Goal: Find contact information: Find contact information

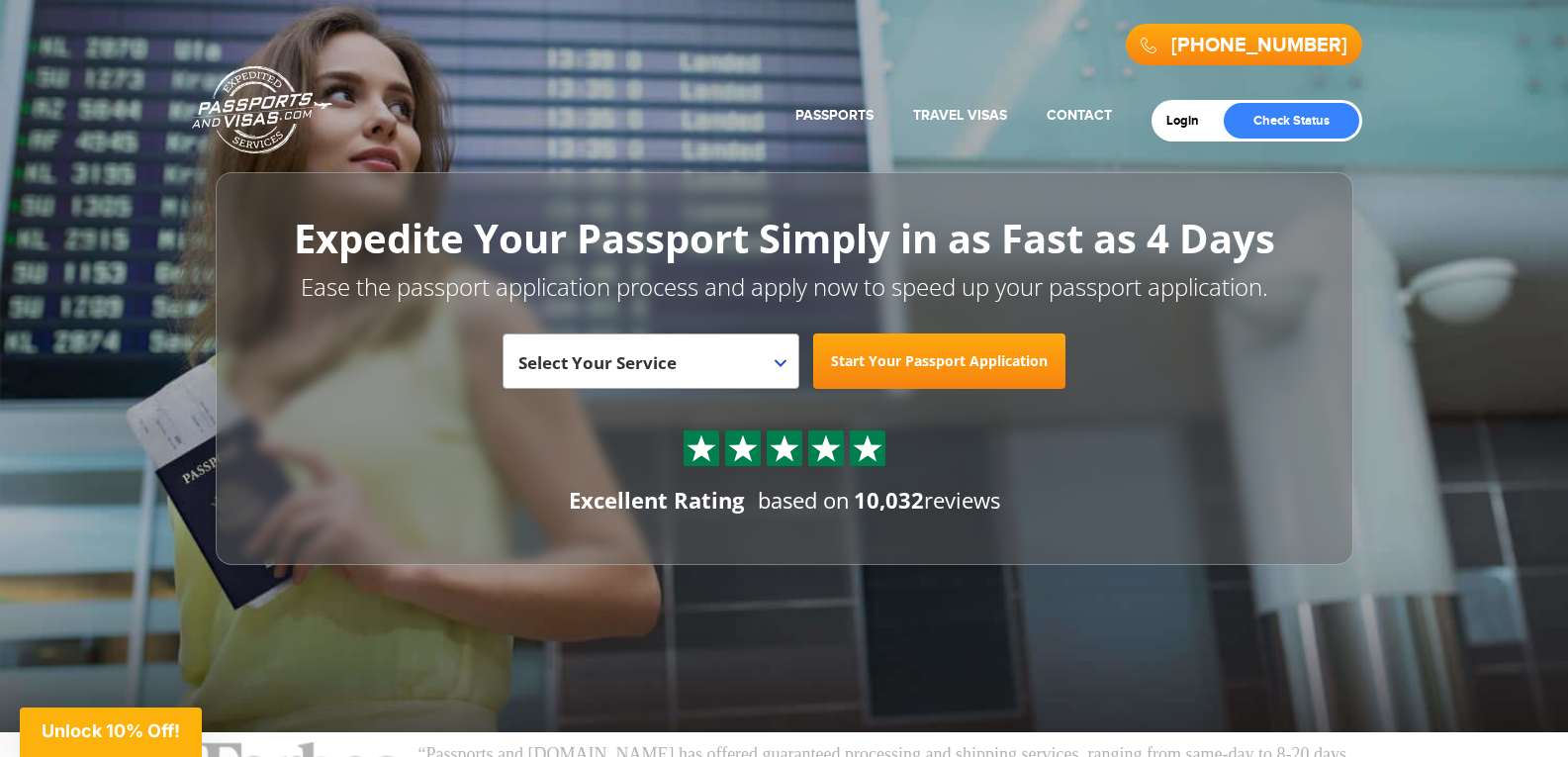
click at [592, 74] on div "800-860-8610 Passports & Visas.com Get Passport Get Visa" at bounding box center [784, 55] width 1155 height 89
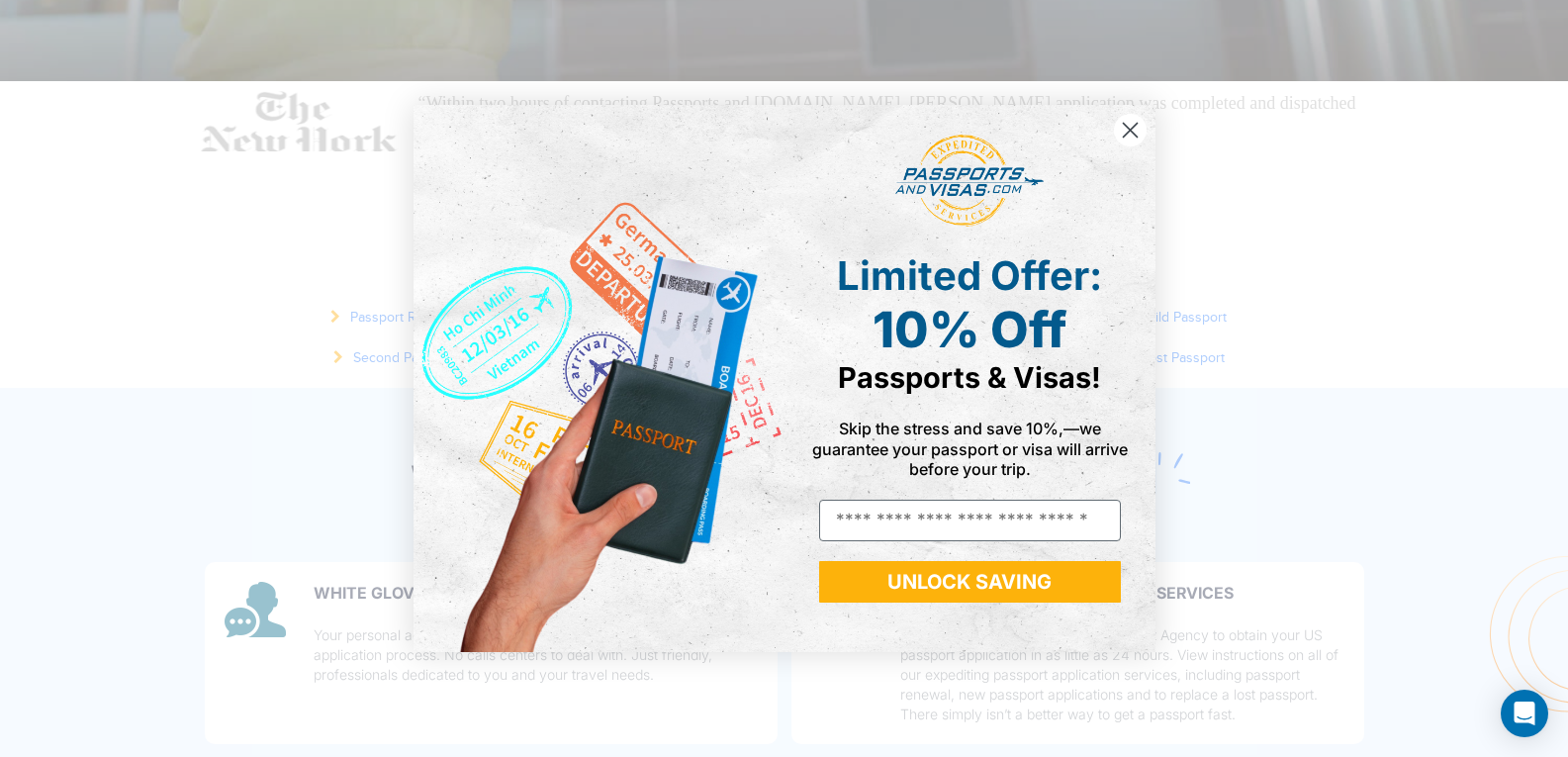
scroll to position [792, 0]
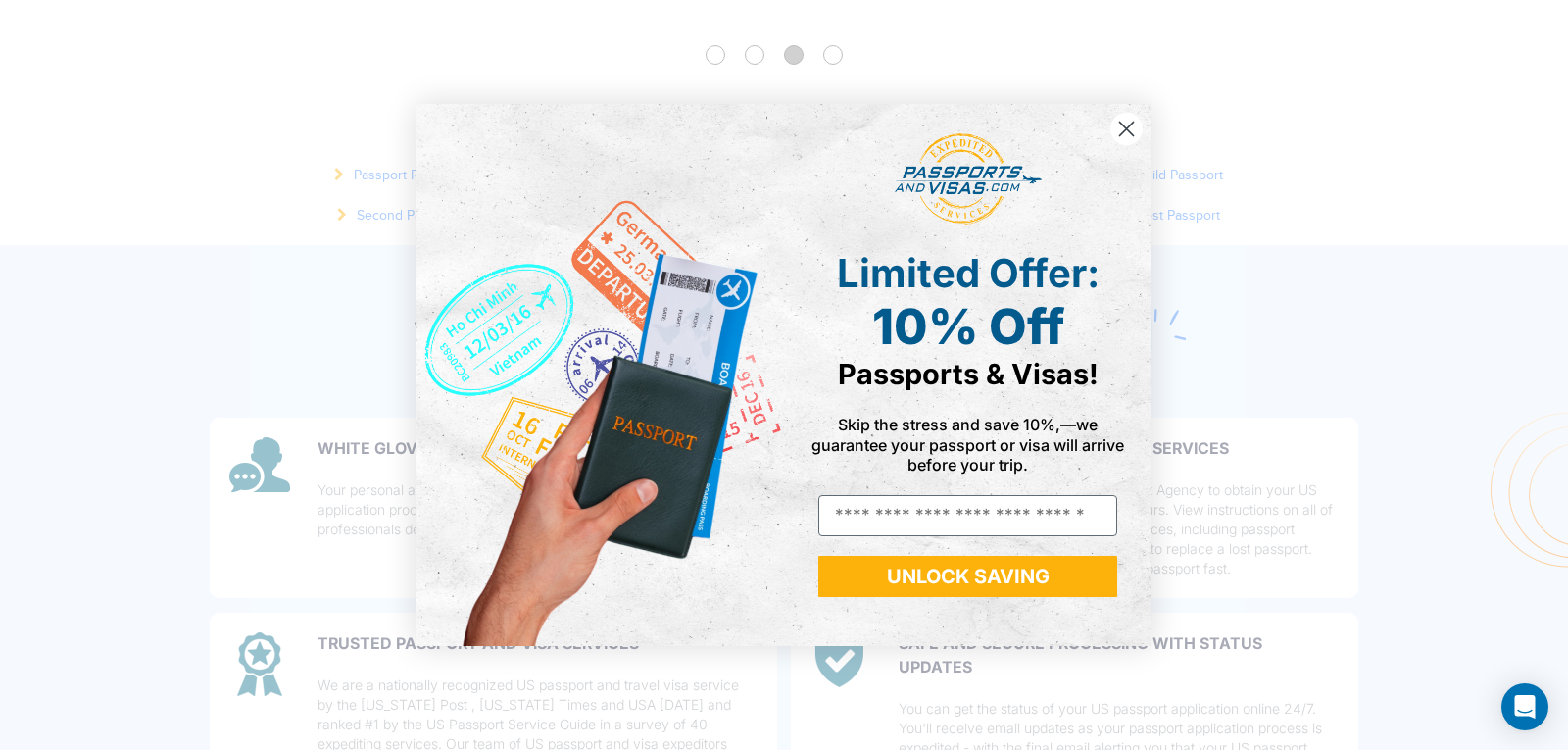
click at [1126, 125] on circle "Close dialog" at bounding box center [1125, 129] width 32 height 32
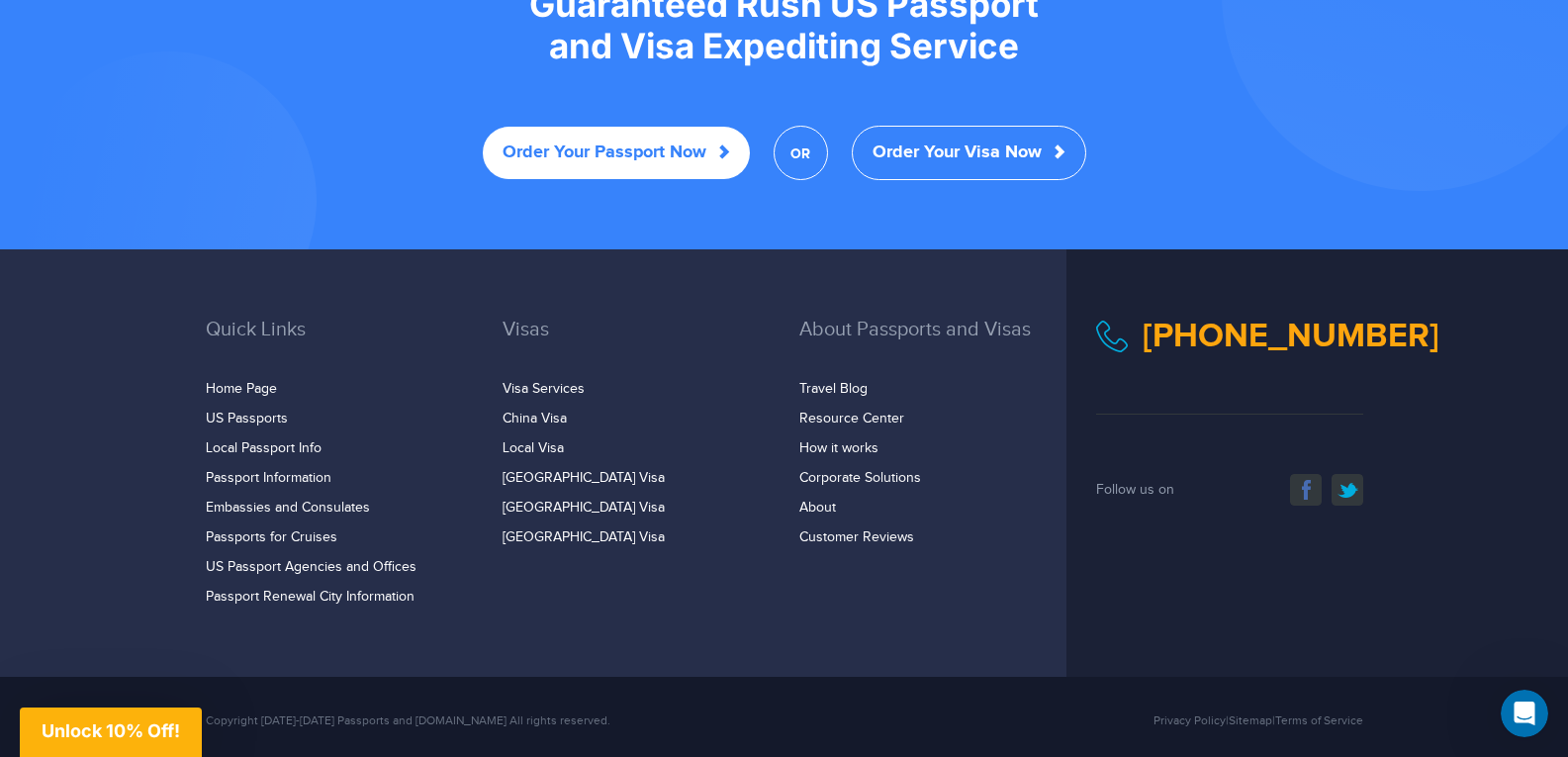
scroll to position [3961, 0]
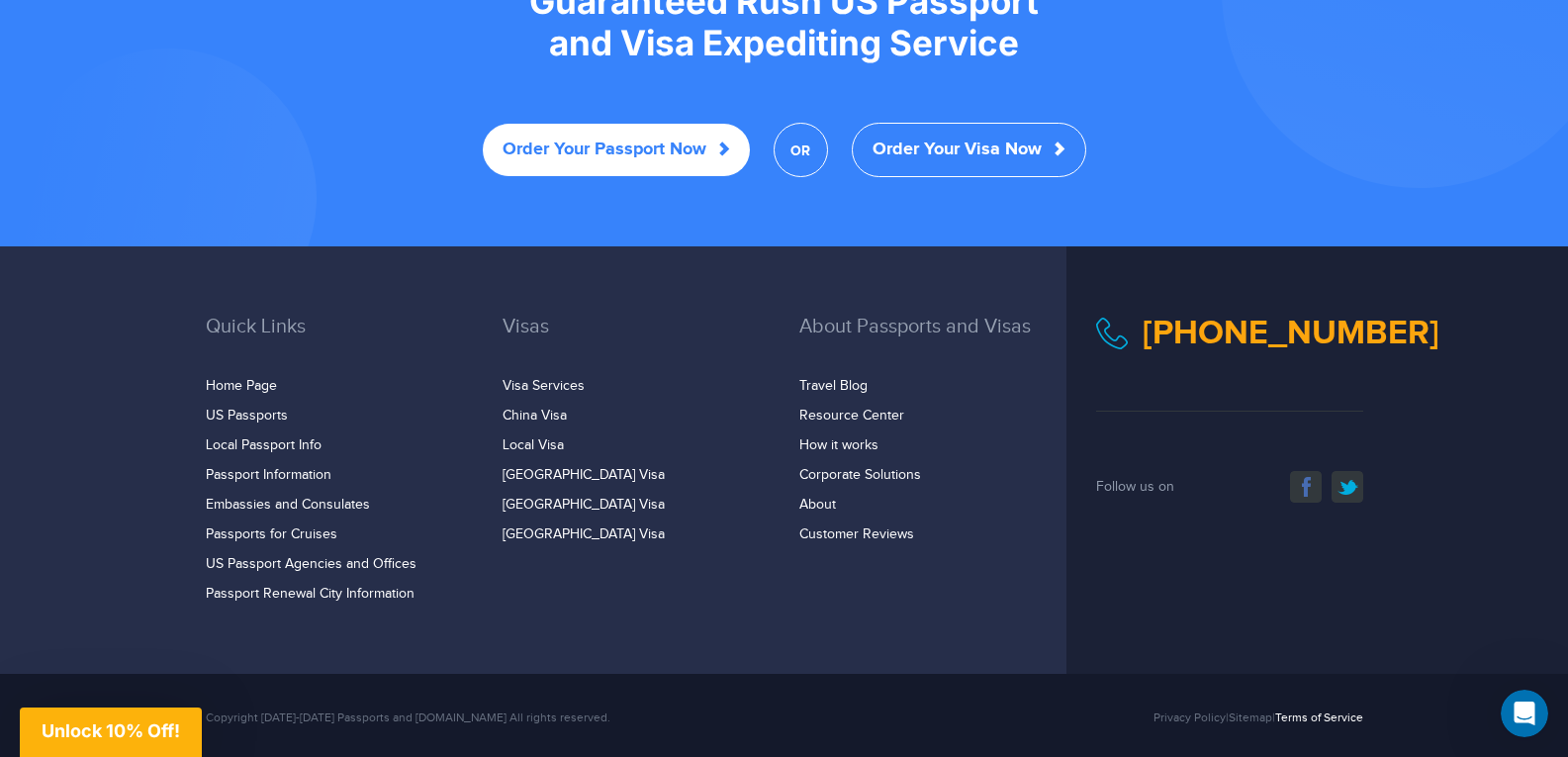
click at [1311, 710] on link "Terms of Service" at bounding box center [1318, 717] width 88 height 14
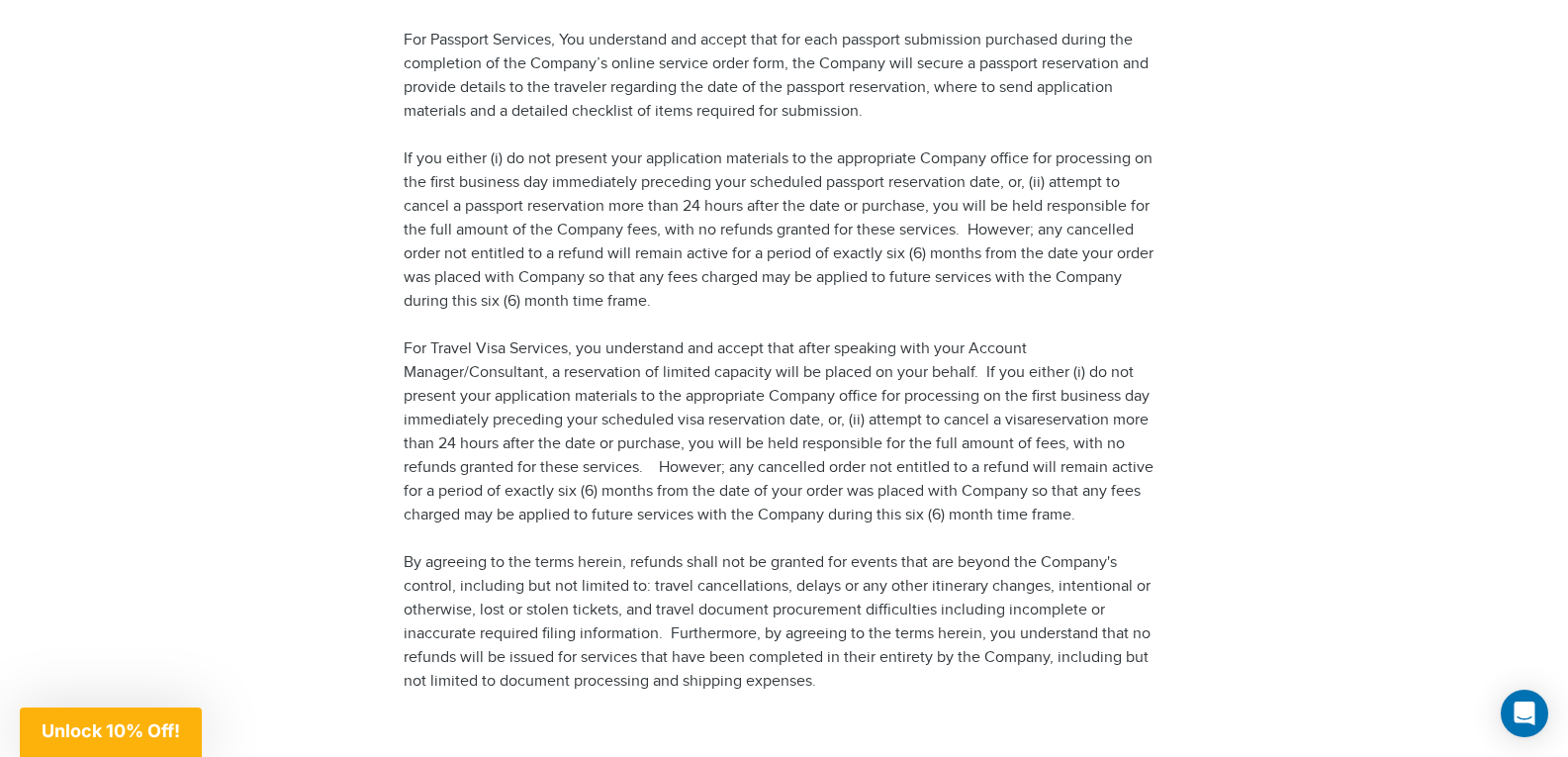
scroll to position [1682, 0]
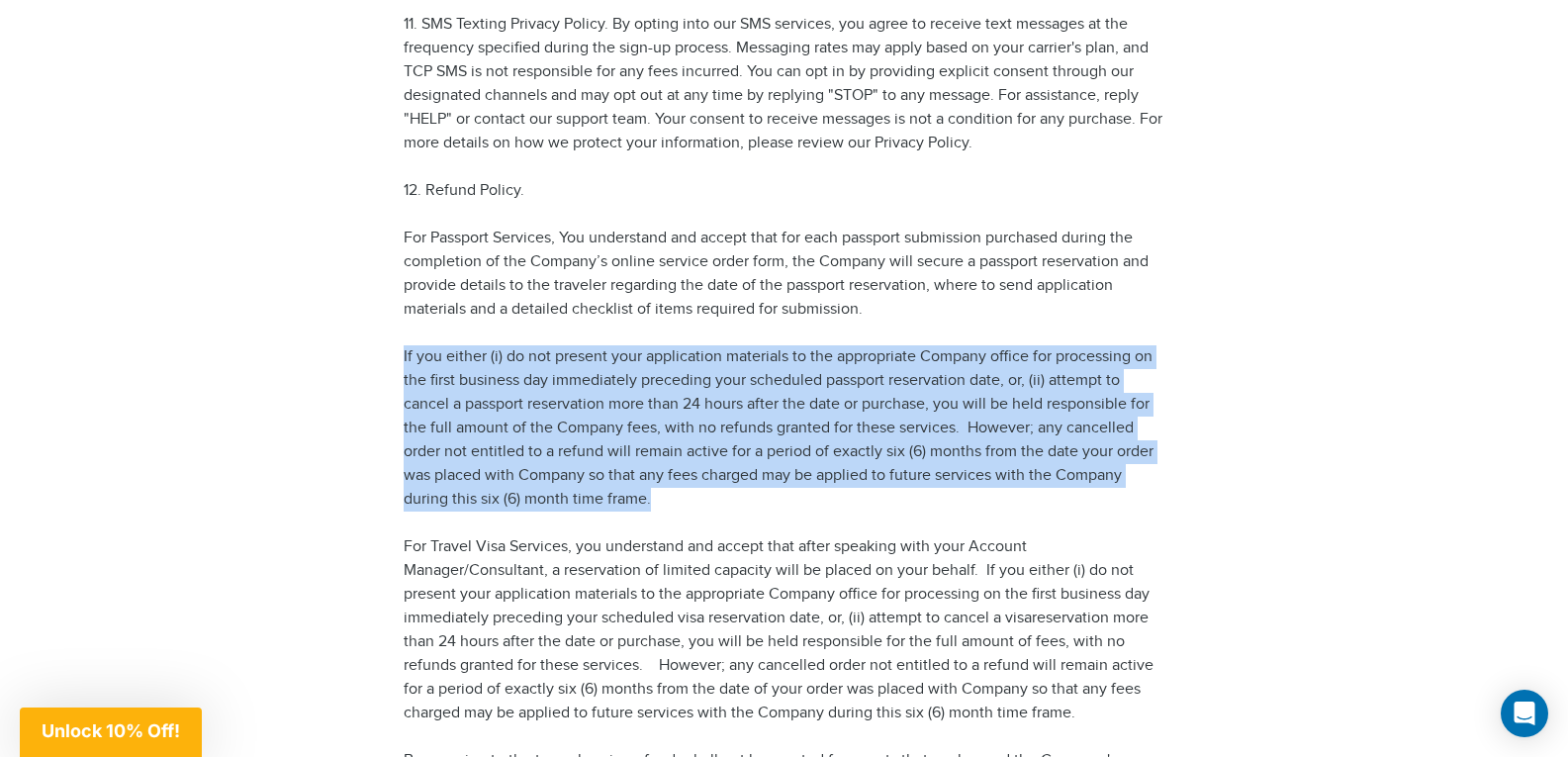
drag, startPoint x: 657, startPoint y: 444, endPoint x: 393, endPoint y: 293, distance: 304.1
copy p "If you either (i) do not present your application materials to the appropriate …"
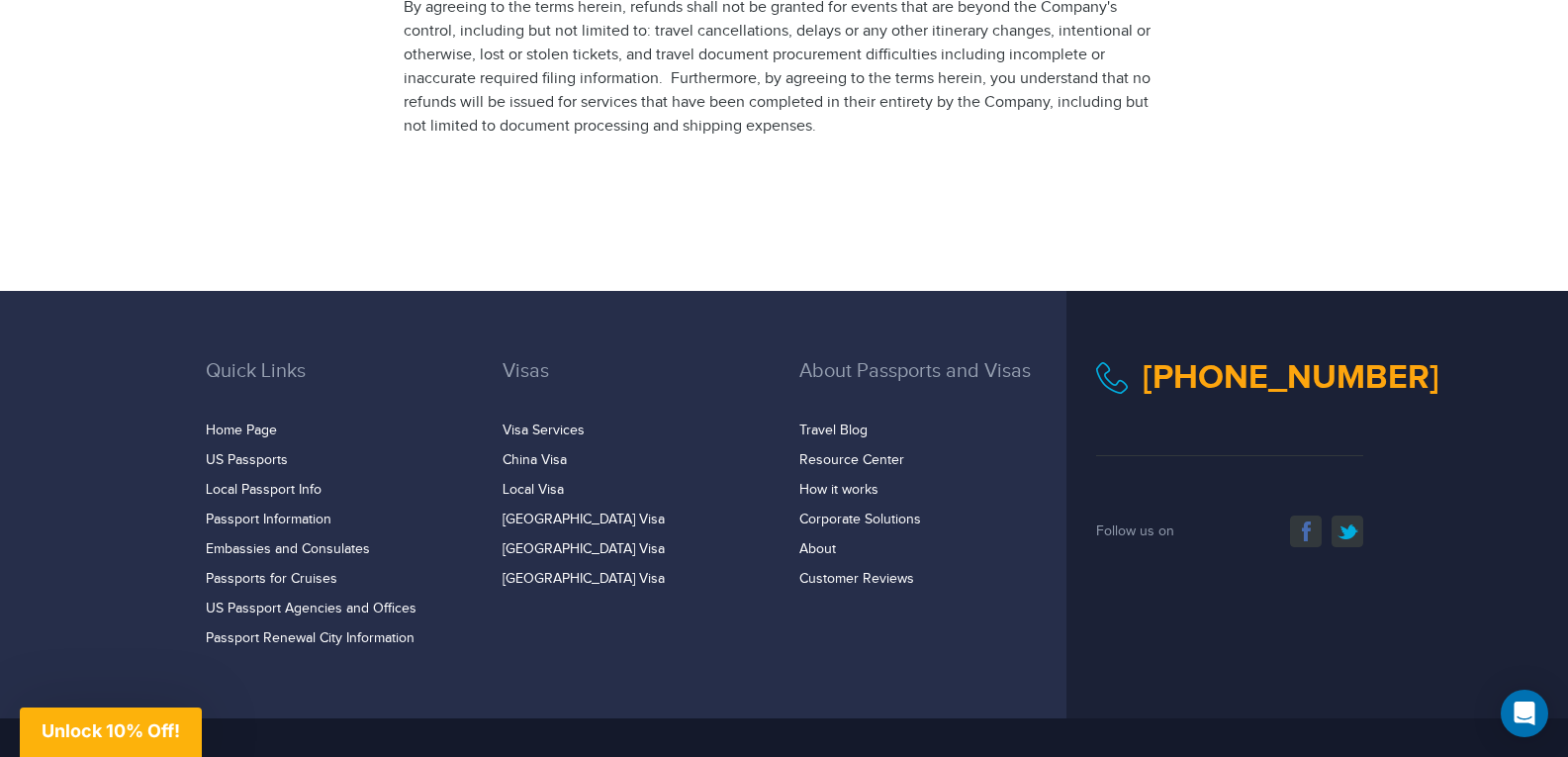
scroll to position [2444, 0]
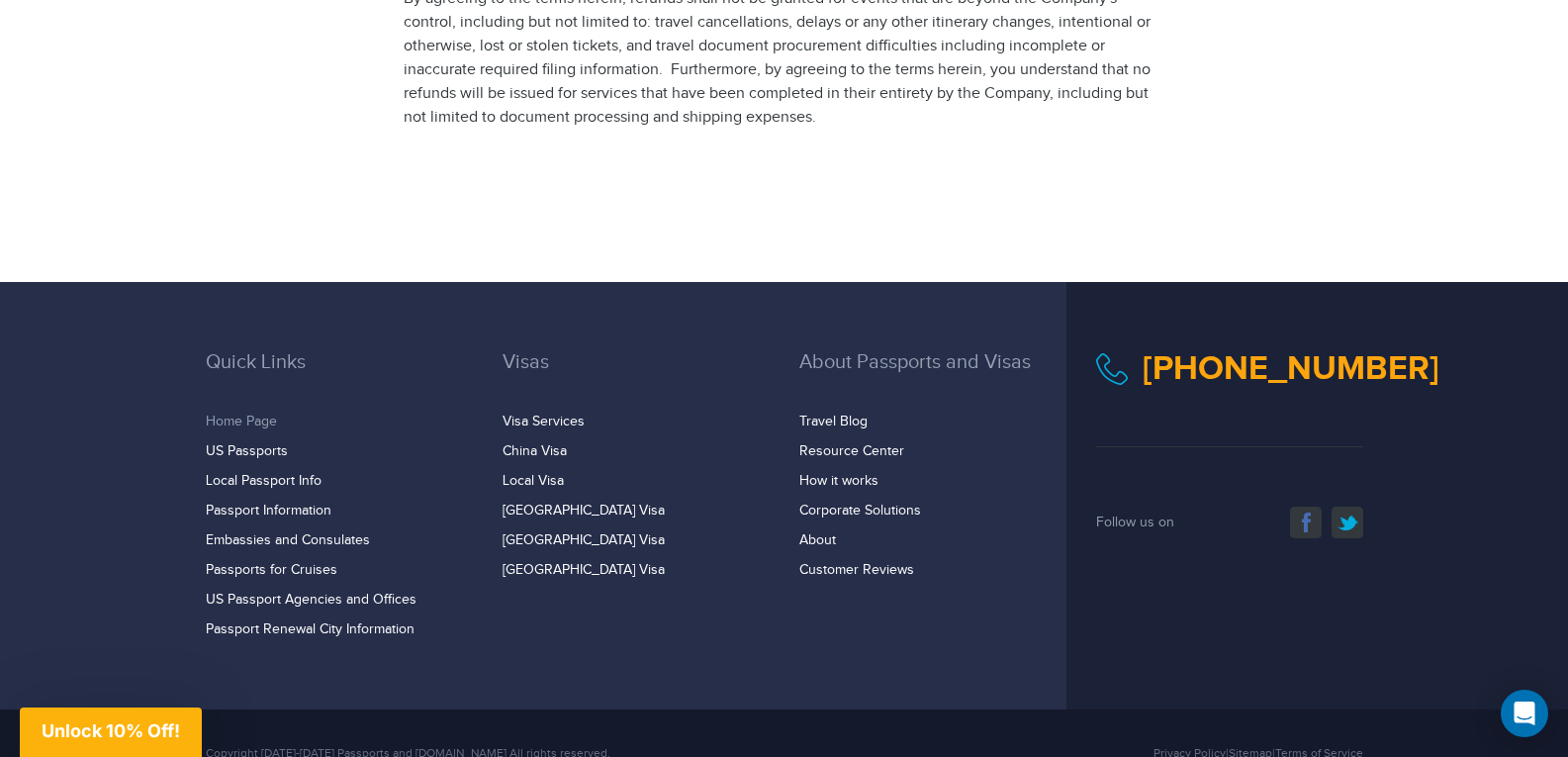
click at [245, 413] on link "Home Page" at bounding box center [242, 421] width 71 height 16
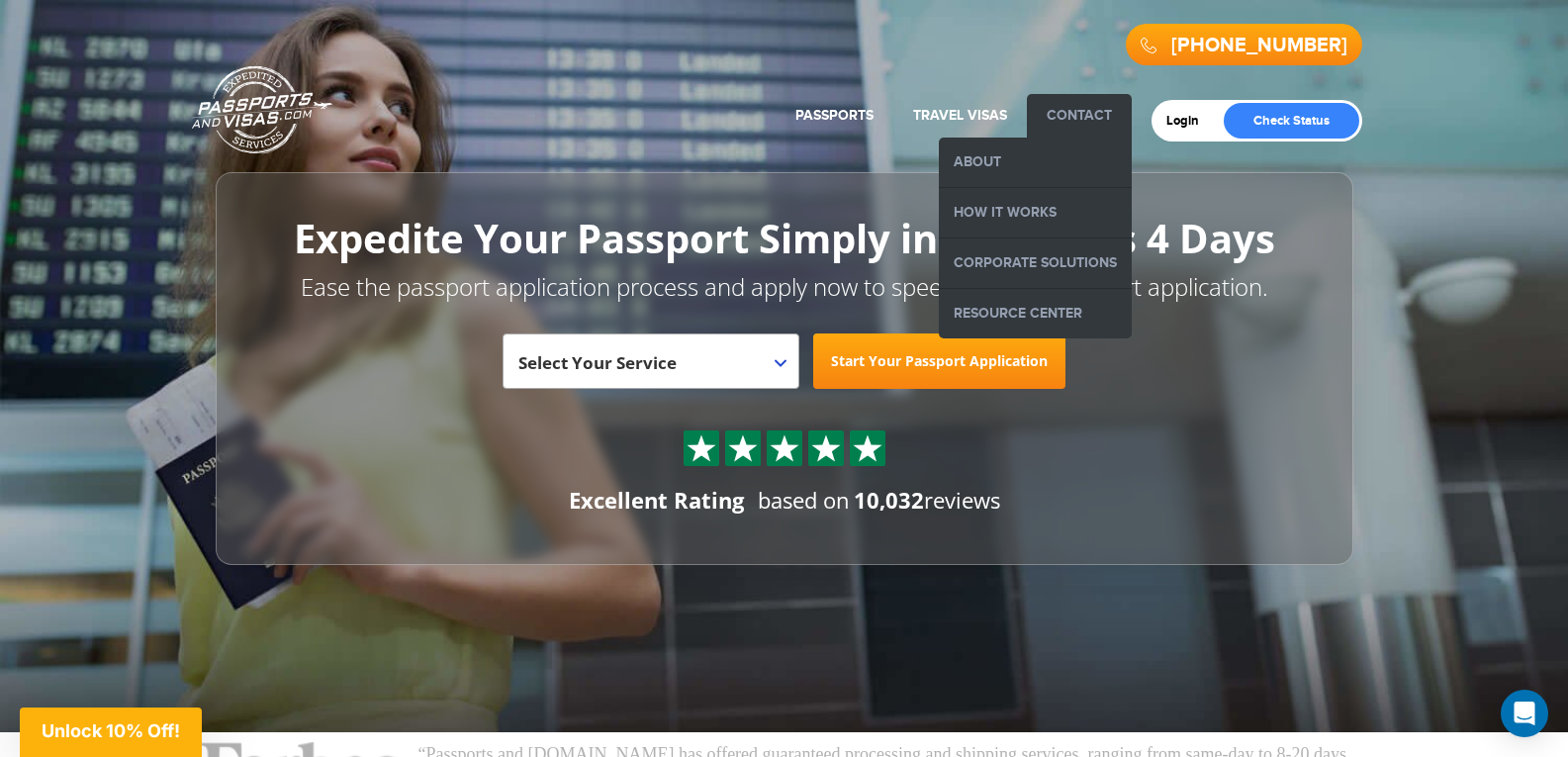
click at [1098, 114] on link "Contact" at bounding box center [1080, 115] width 65 height 17
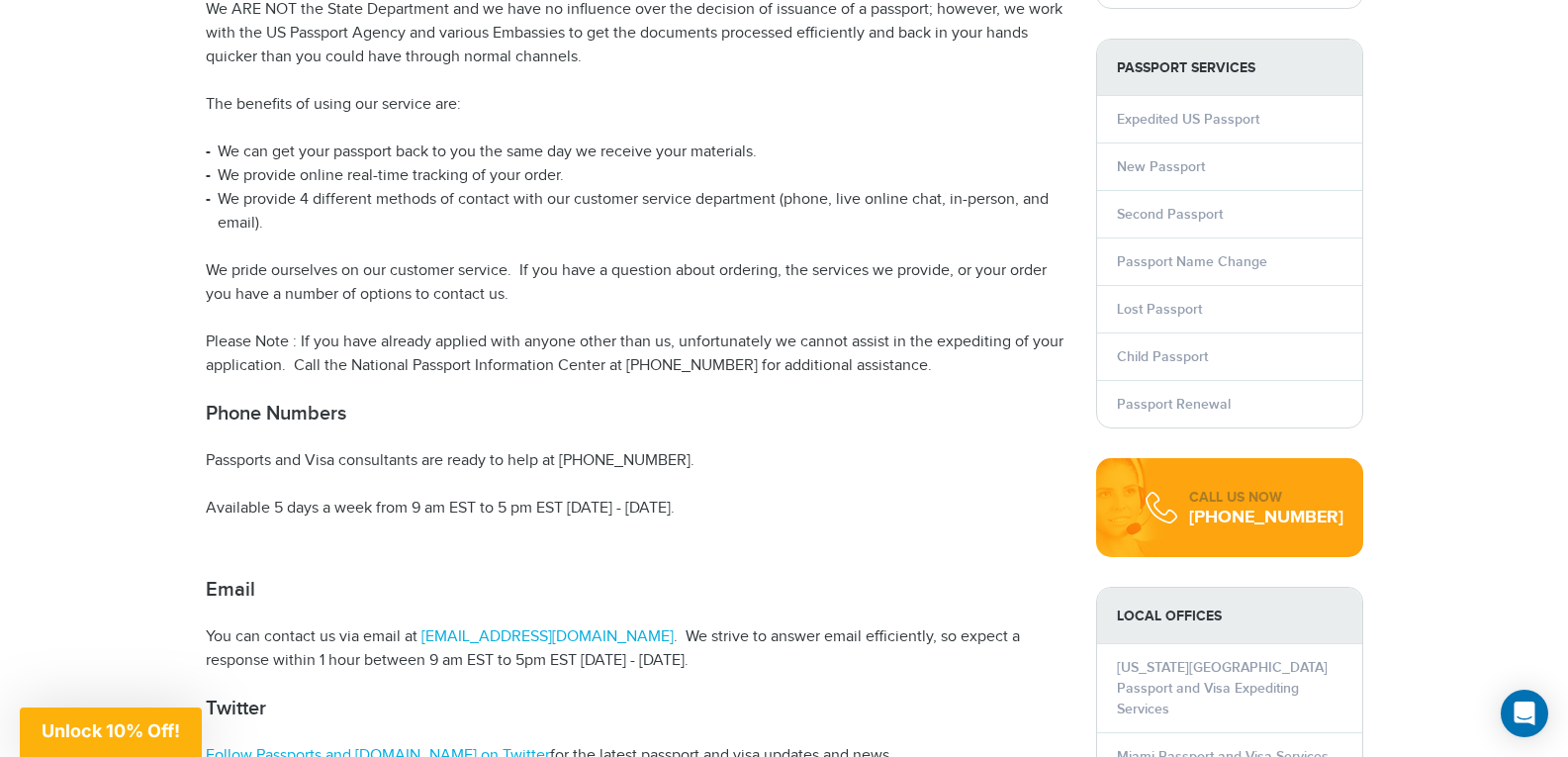
scroll to position [297, 0]
